Goal: Register for event/course

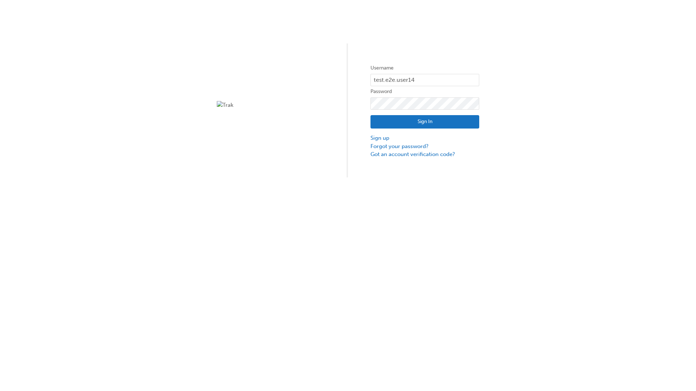
type input "test.e2e.user14"
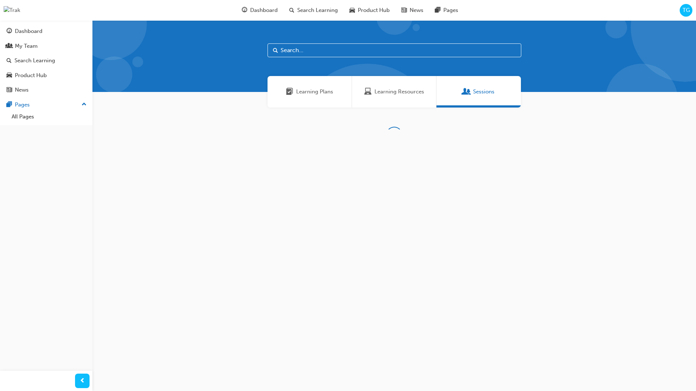
scroll to position [23, 0]
